Goal: Ask a question

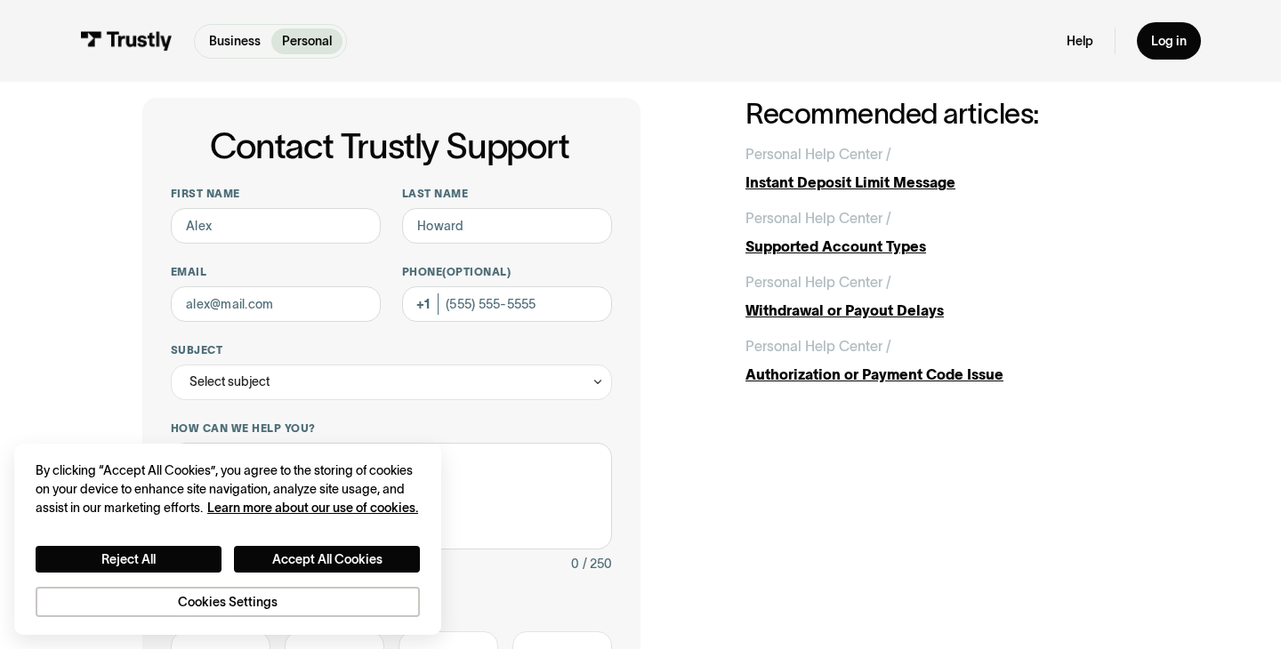
scroll to position [58, 0]
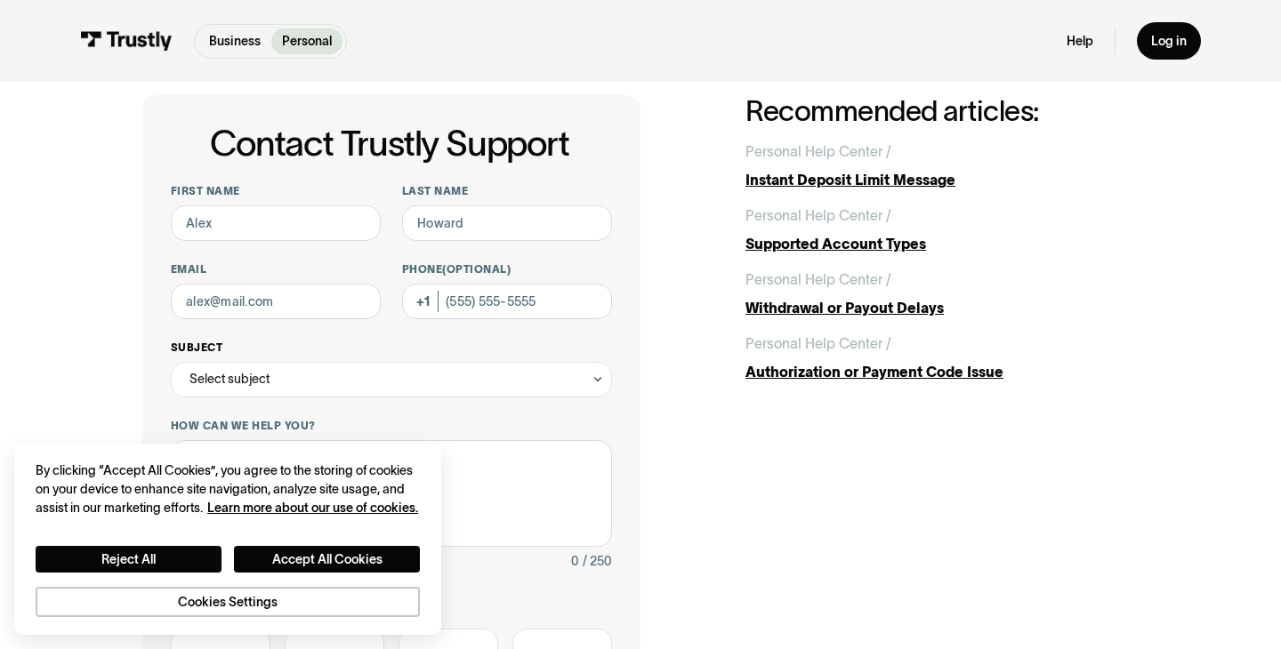
click at [260, 373] on div "Select subject" at bounding box center [229, 378] width 80 height 21
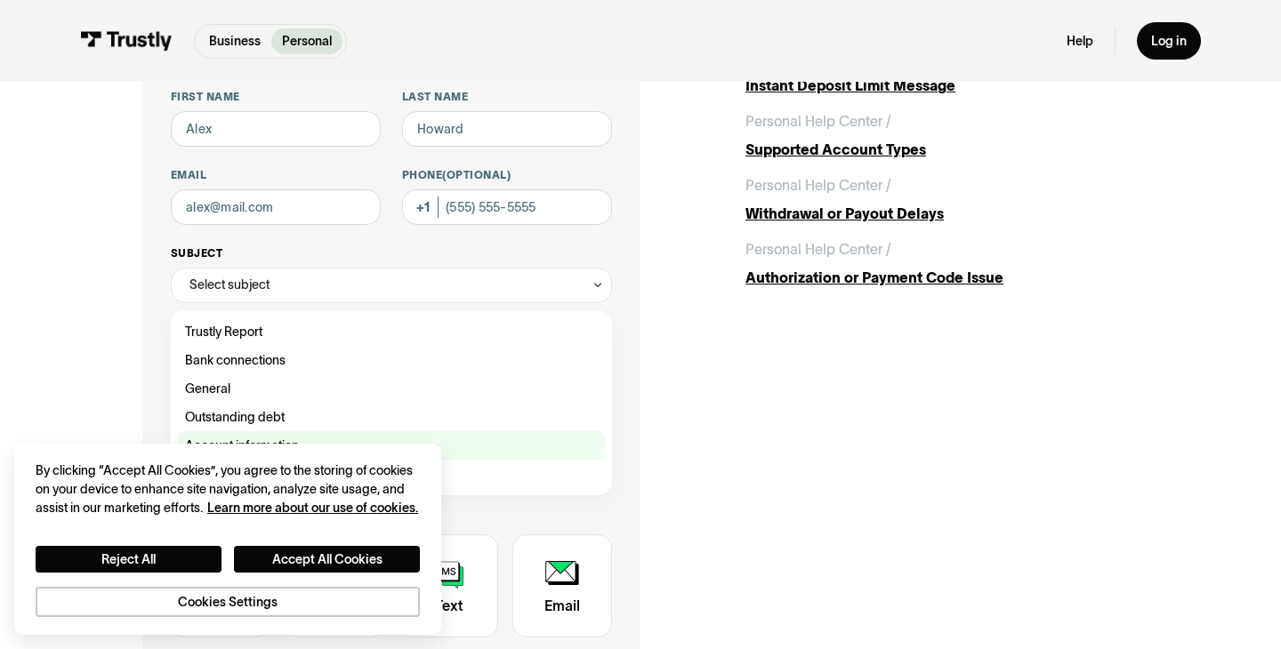
scroll to position [157, 0]
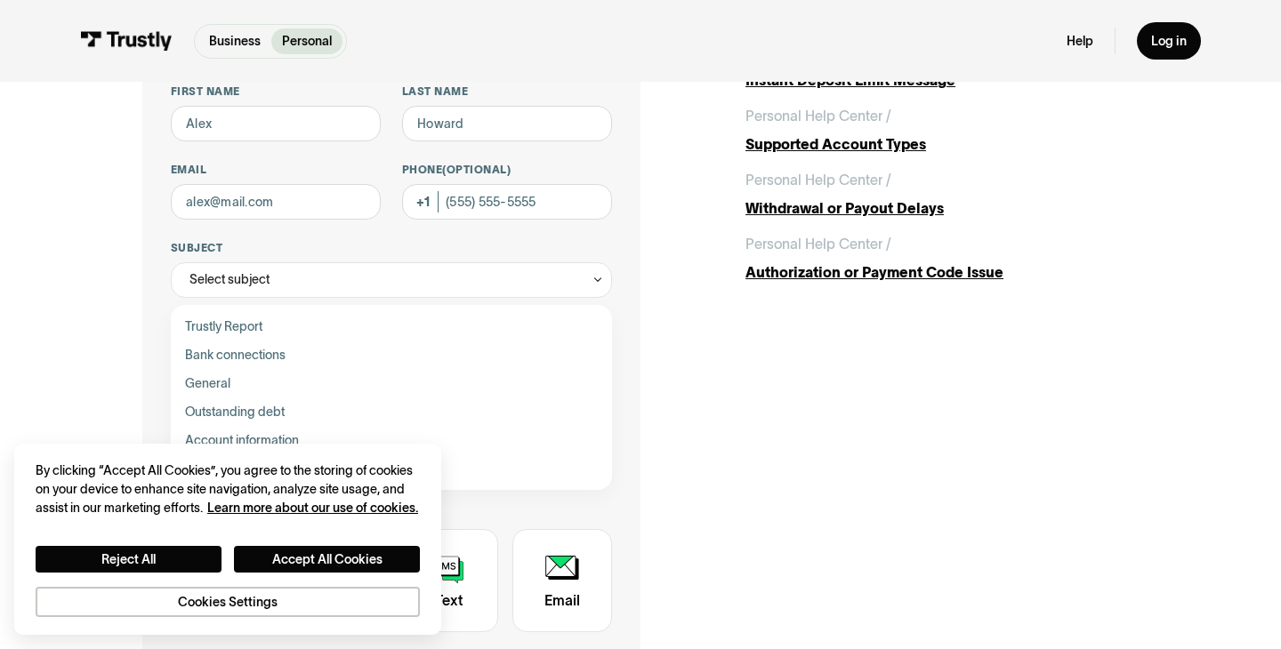
drag, startPoint x: 241, startPoint y: 529, endPoint x: 325, endPoint y: 512, distance: 85.3
click at [325, 512] on div "How would you like us to contact you? Unavailable placeholder message Call back…" at bounding box center [391, 563] width 441 height 139
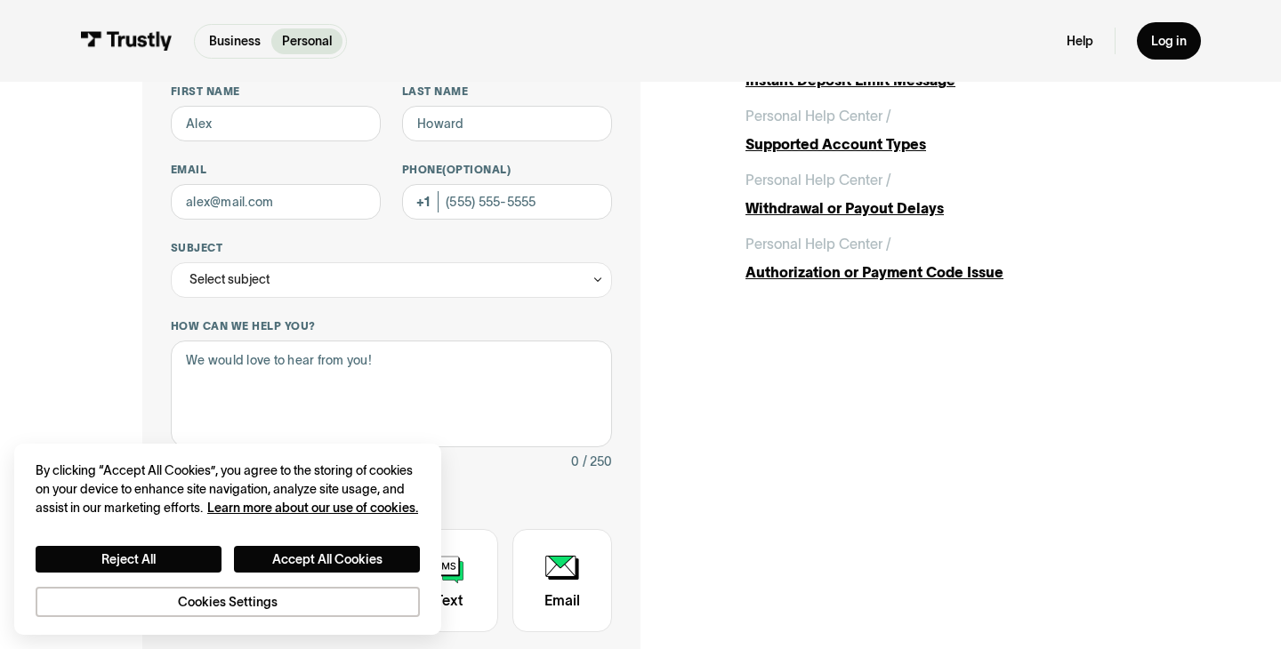
click at [329, 529] on div "Contact Trustly Support" at bounding box center [335, 580] width 100 height 103
click at [345, 570] on div "Contact Trustly Support" at bounding box center [335, 580] width 100 height 103
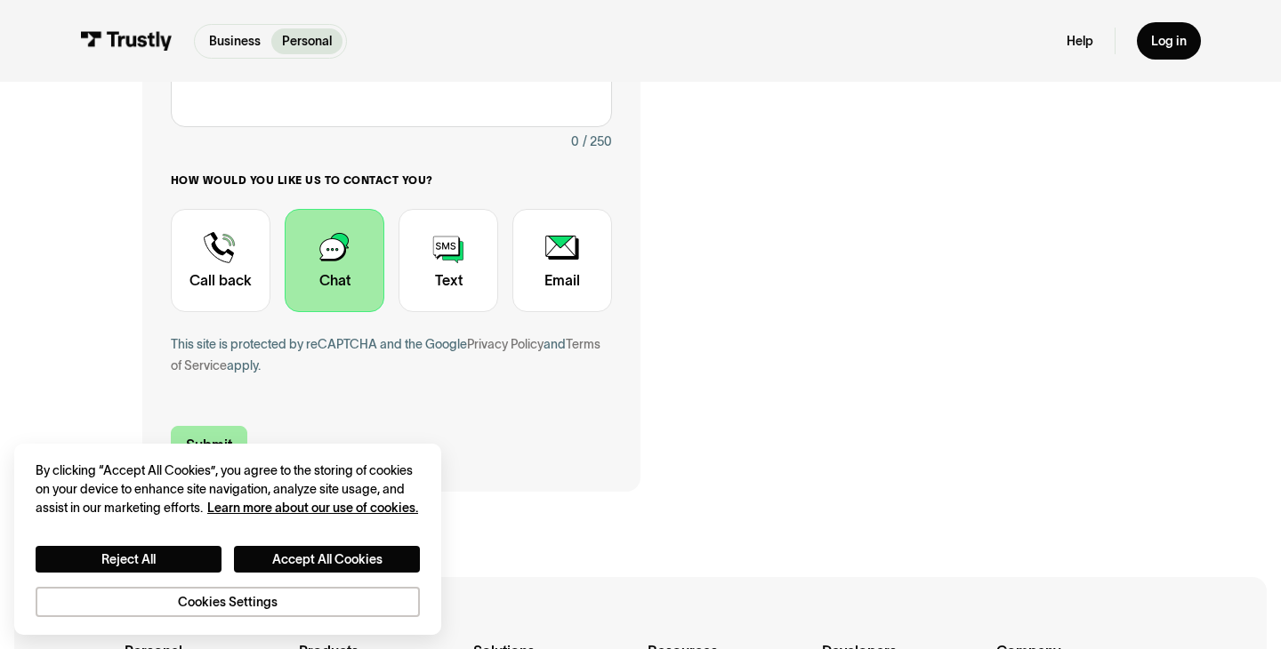
click at [223, 463] on input "Submit" at bounding box center [209, 444] width 77 height 37
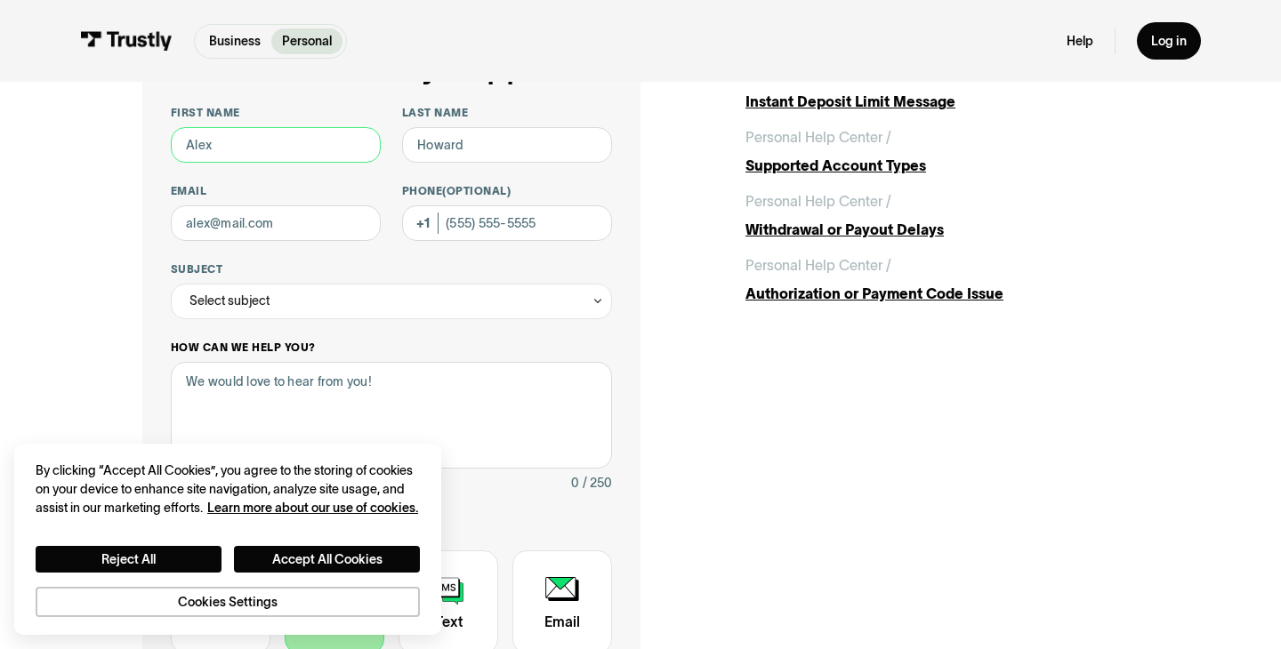
scroll to position [117, 0]
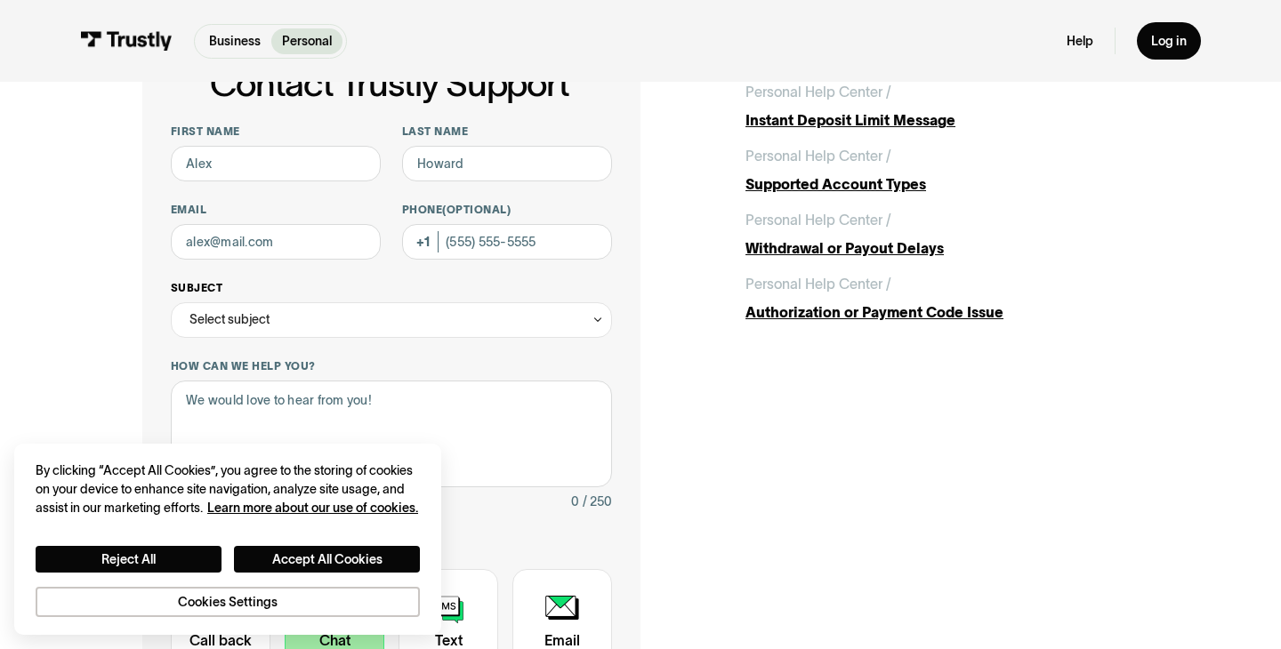
click at [394, 318] on div "Select subject" at bounding box center [391, 320] width 441 height 36
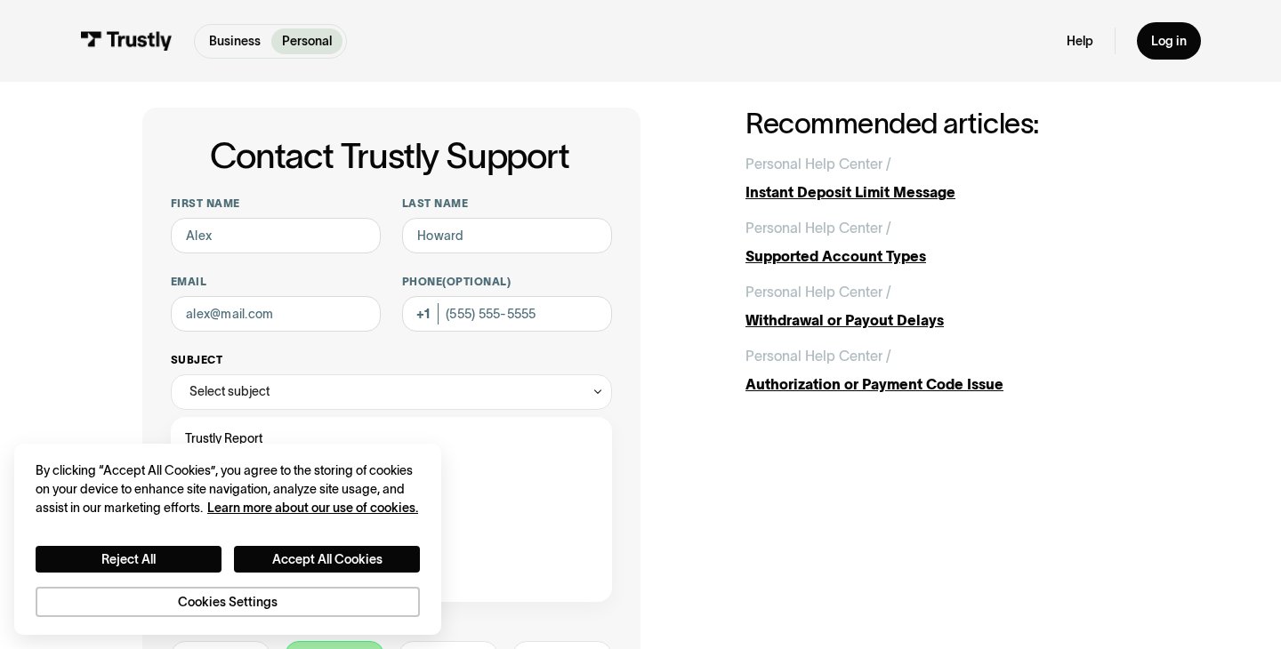
scroll to position [35, 0]
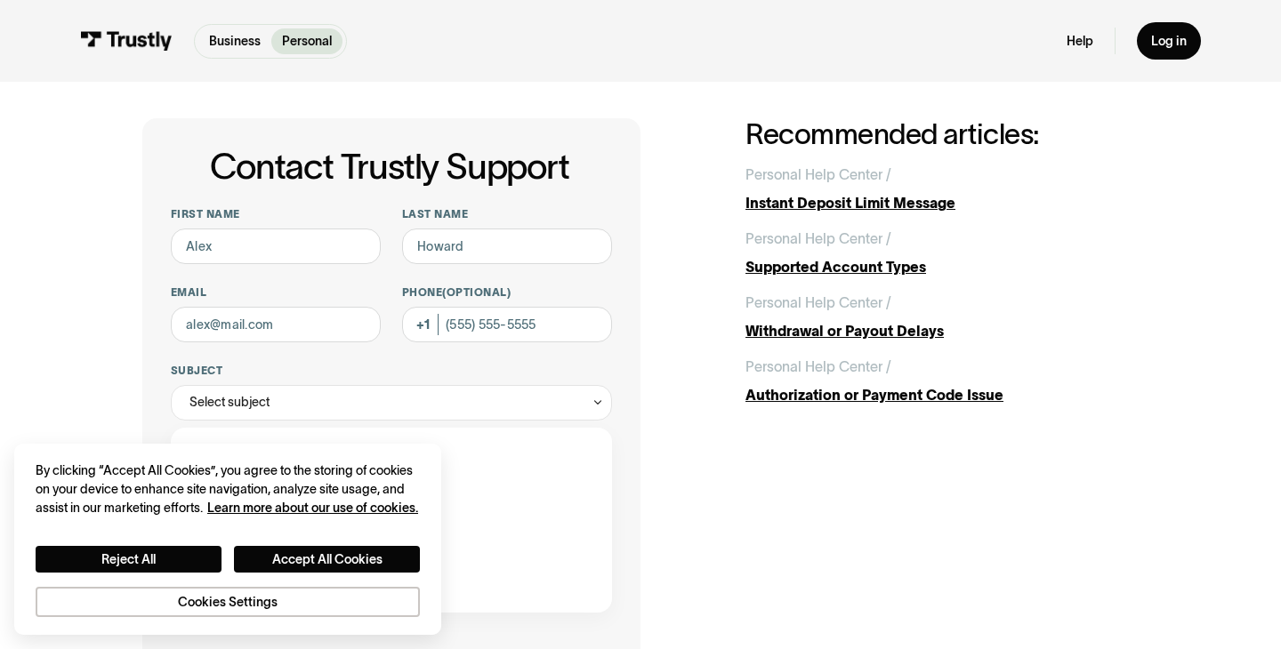
click at [386, 205] on div at bounding box center [391, 196] width 441 height 21
